Goal: Information Seeking & Learning: Find specific fact

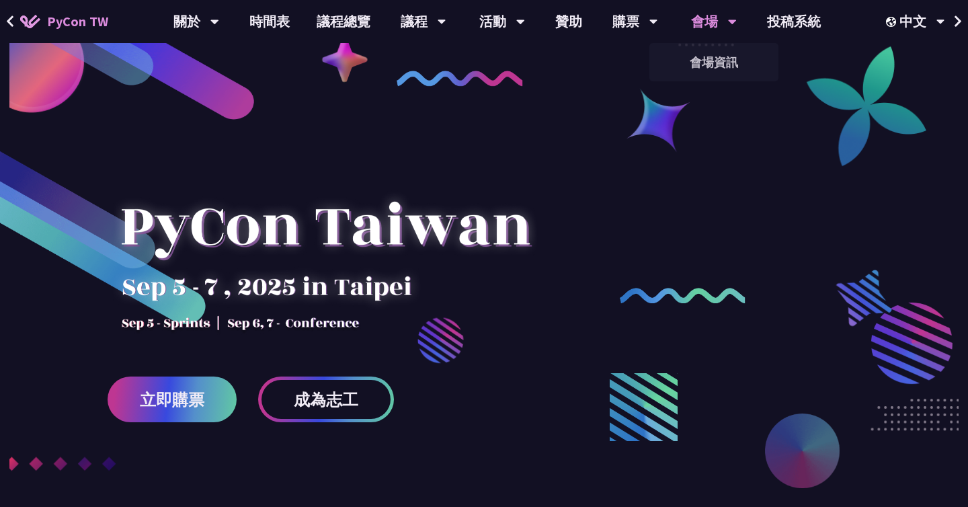
click at [644, 17] on icon at bounding box center [732, 21] width 9 height 13
click at [644, 62] on link "會場資訊" at bounding box center [713, 62] width 129 height 32
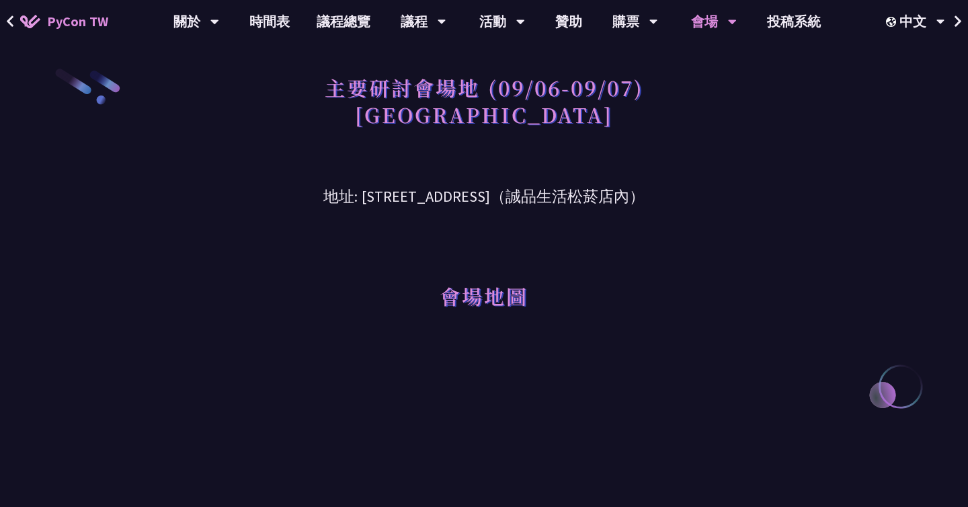
drag, startPoint x: 329, startPoint y: 198, endPoint x: 529, endPoint y: 195, distance: 200.3
click at [529, 195] on h3 "地址: [STREET_ADDRESS]（誠品生活松菸店內）" at bounding box center [483, 187] width 699 height 44
copy h3 "[STREET_ADDRESS]"
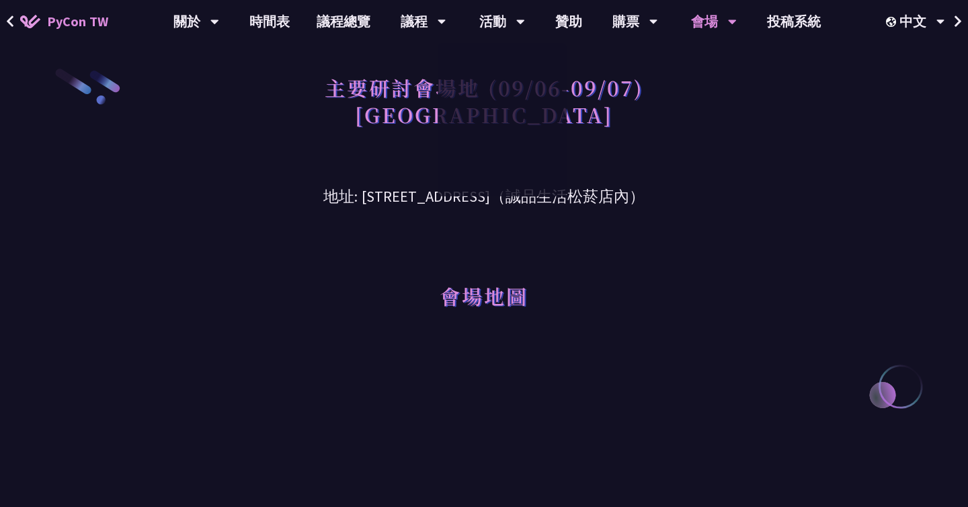
click at [187, 144] on div "主要研討會場地 (09/06-09/07) [GEOGRAPHIC_DATA]" at bounding box center [483, 115] width 699 height 97
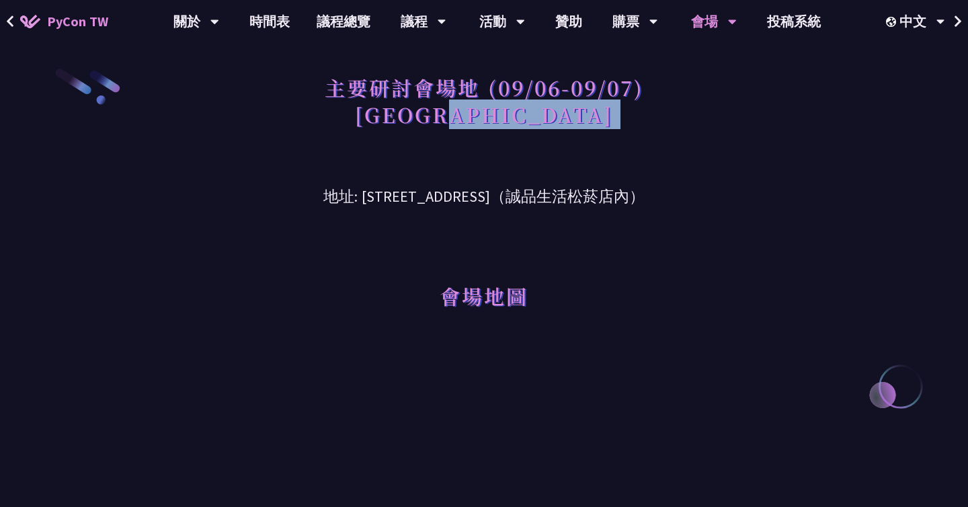
click at [194, 195] on h3 "地址: [STREET_ADDRESS]（誠品生活松菸店內）" at bounding box center [483, 187] width 699 height 44
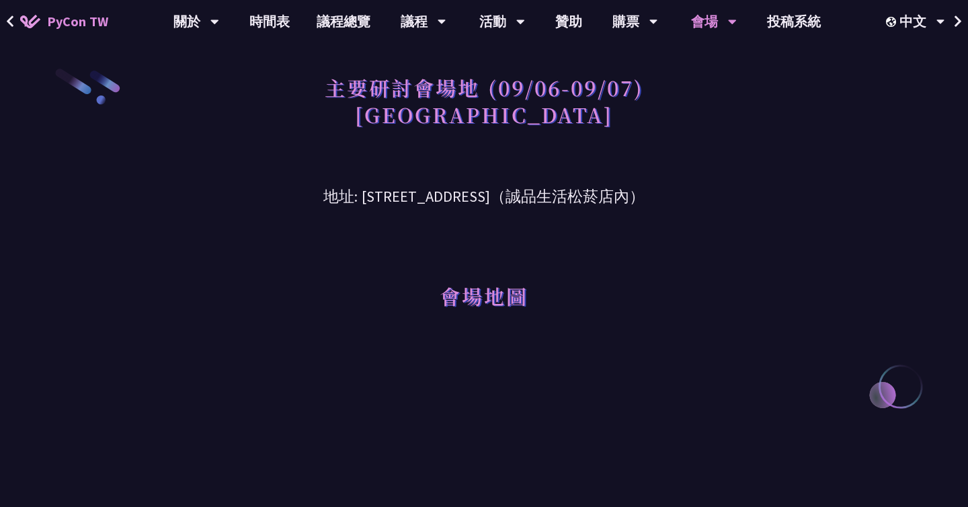
click at [151, 323] on div "會場地圖" at bounding box center [483, 277] width 699 height 138
